Goal: Task Accomplishment & Management: Use online tool/utility

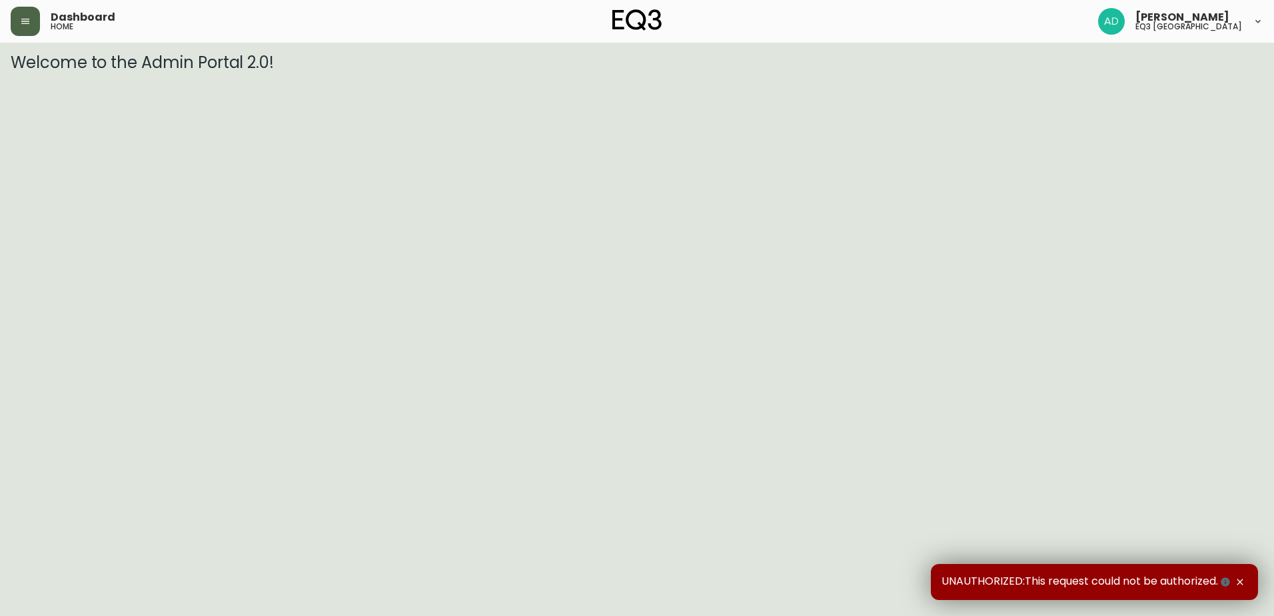
click at [16, 23] on button "button" at bounding box center [25, 21] width 29 height 29
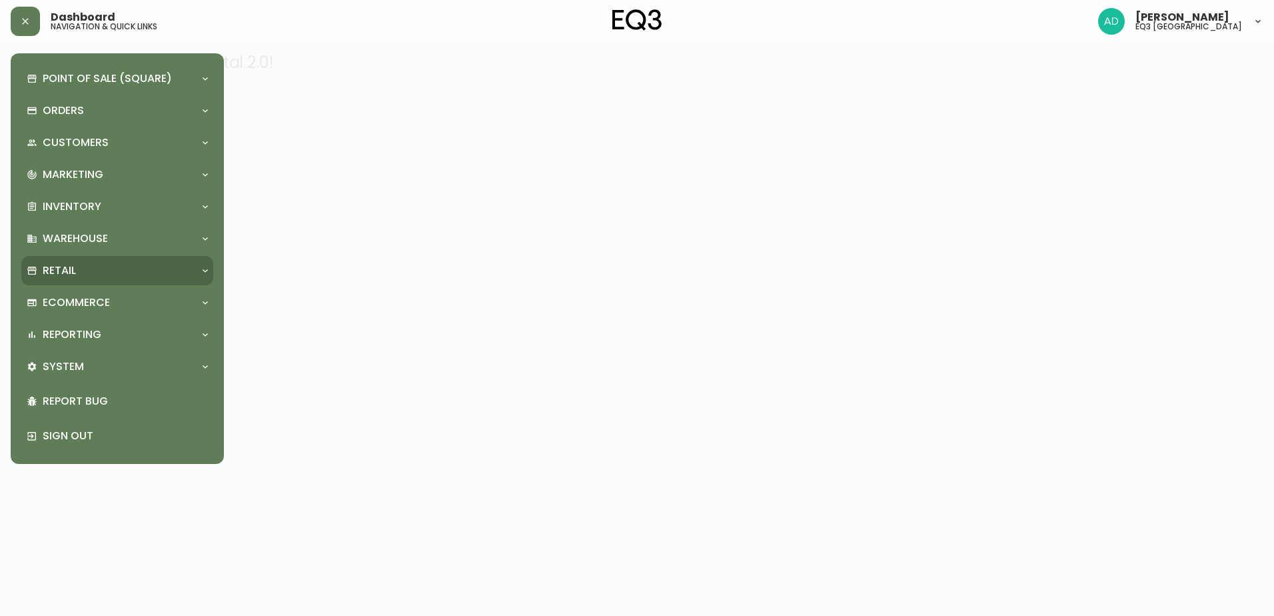
click at [80, 268] on div "Retail" at bounding box center [111, 270] width 168 height 15
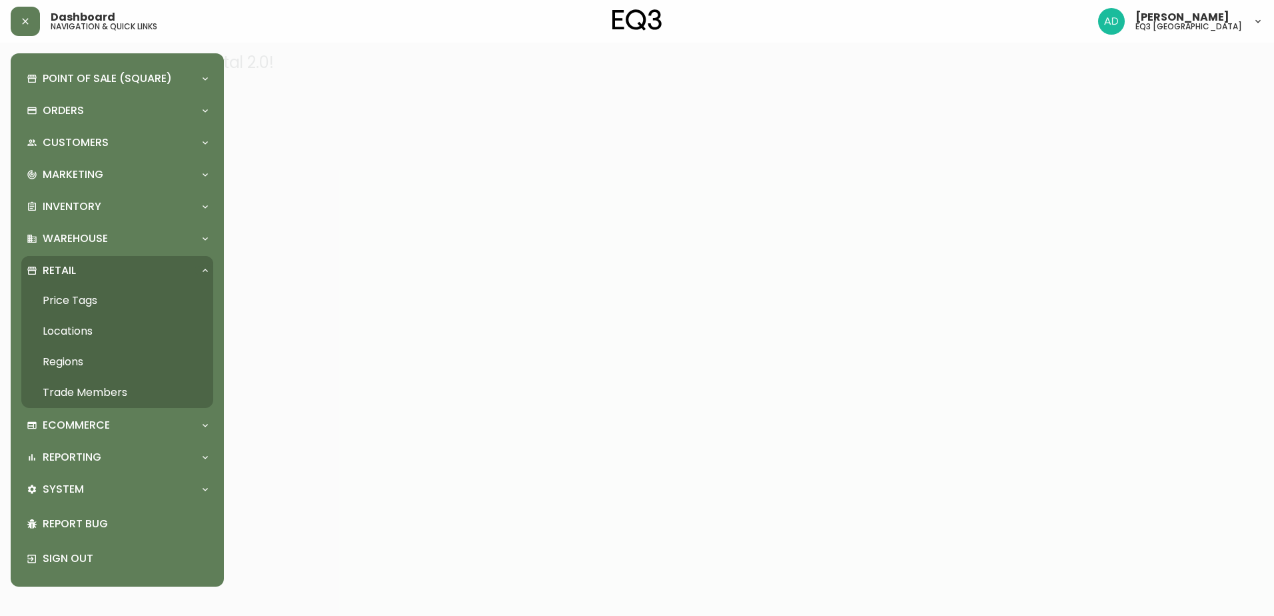
click at [60, 267] on p "Retail" at bounding box center [59, 270] width 33 height 15
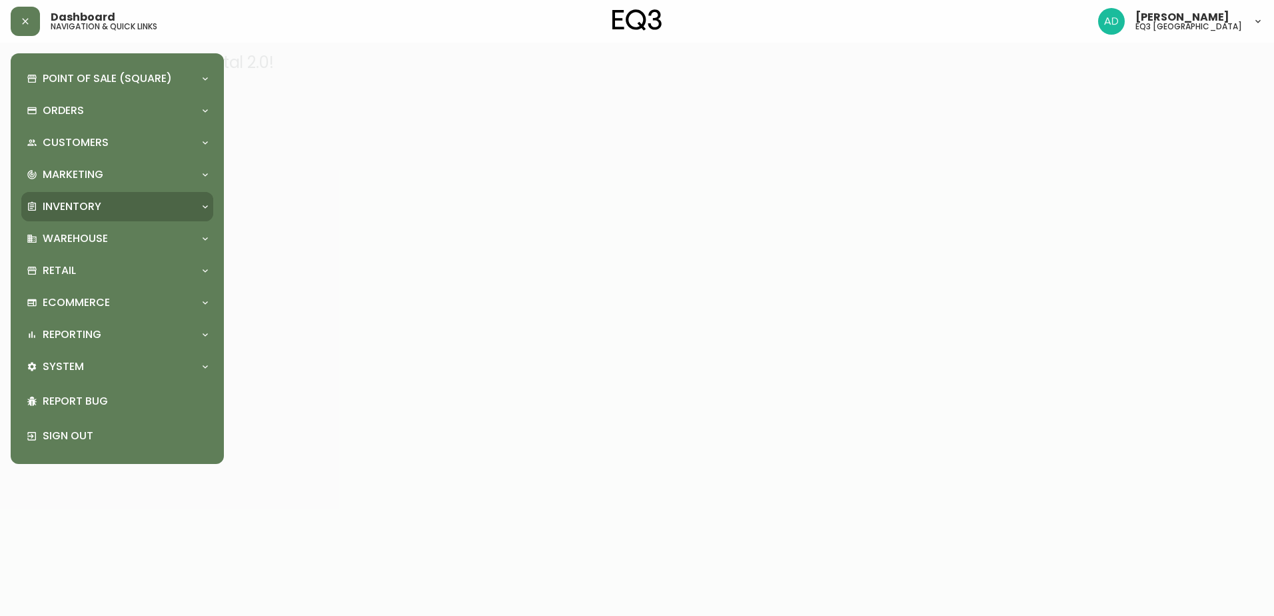
click at [67, 193] on div "Point of Sale (Square) Payments Virtual Terminal Transactions Search Terminals …" at bounding box center [117, 258] width 192 height 389
click at [67, 203] on p "Inventory" at bounding box center [72, 206] width 59 height 15
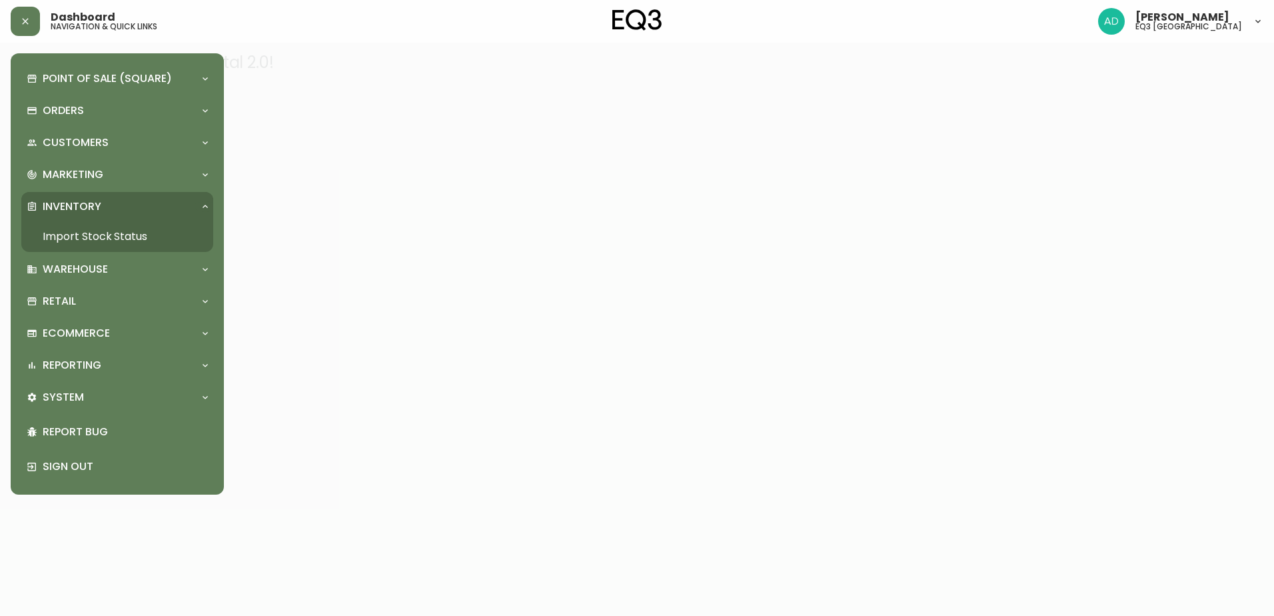
click at [97, 236] on link "Import Stock Status" at bounding box center [117, 236] width 192 height 31
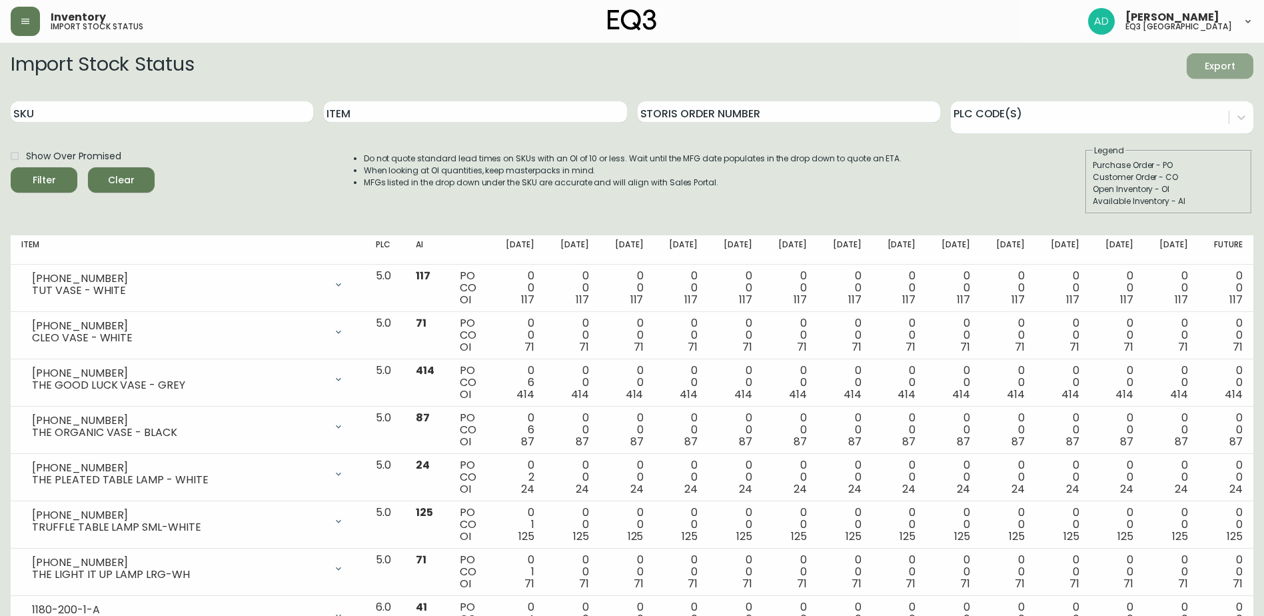
drag, startPoint x: 1207, startPoint y: 58, endPoint x: 1190, endPoint y: 69, distance: 20.3
click at [1207, 59] on span "Export" at bounding box center [1220, 66] width 45 height 17
click at [1232, 53] on button "Export" at bounding box center [1220, 65] width 67 height 25
